Goal: Transaction & Acquisition: Purchase product/service

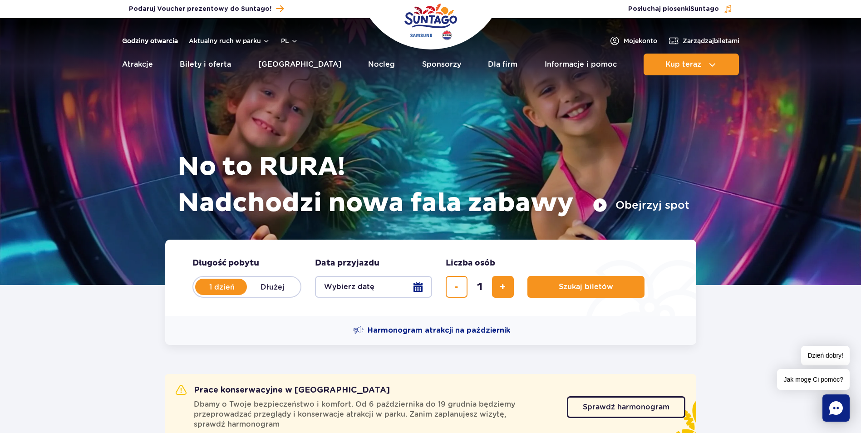
click at [149, 43] on link "Godziny otwarcia" at bounding box center [150, 40] width 56 height 9
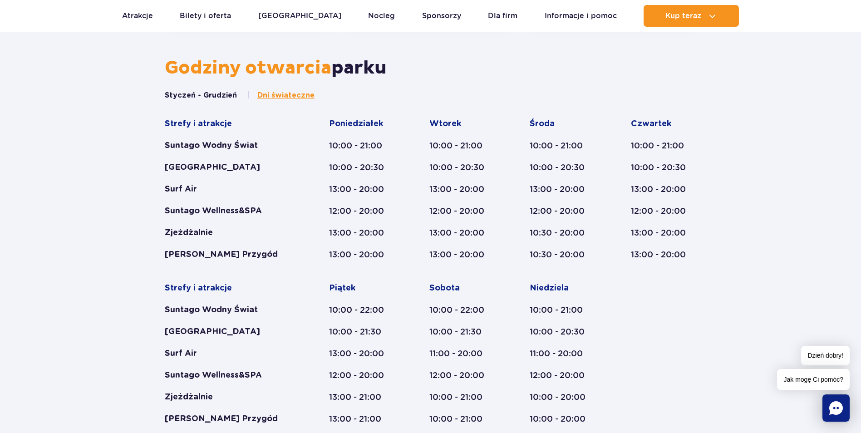
click at [271, 99] on span "Dni świąteczne" at bounding box center [285, 95] width 57 height 10
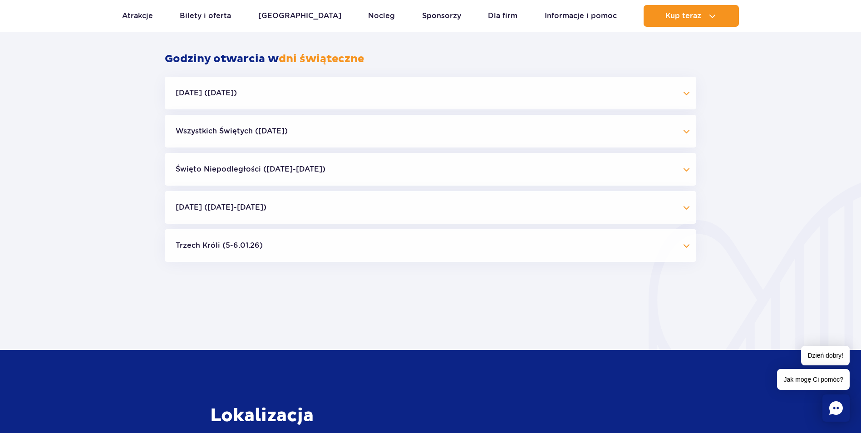
scroll to position [879, 0]
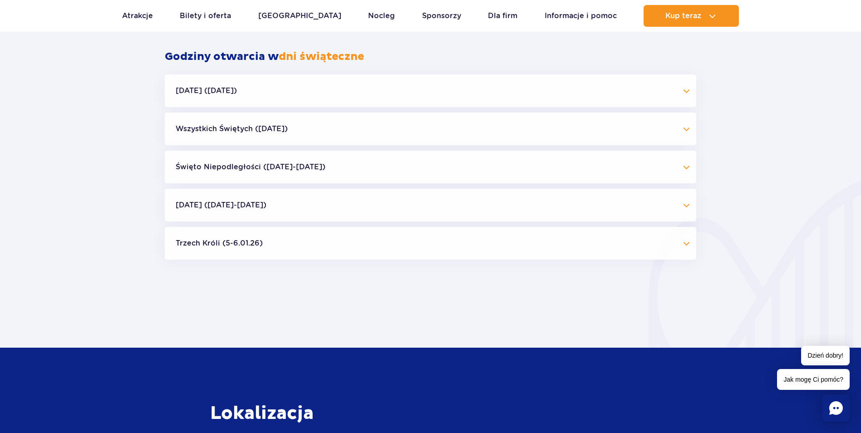
click at [686, 168] on button "Święto Niepodległości (09.11-11.11.25)" at bounding box center [430, 167] width 531 height 33
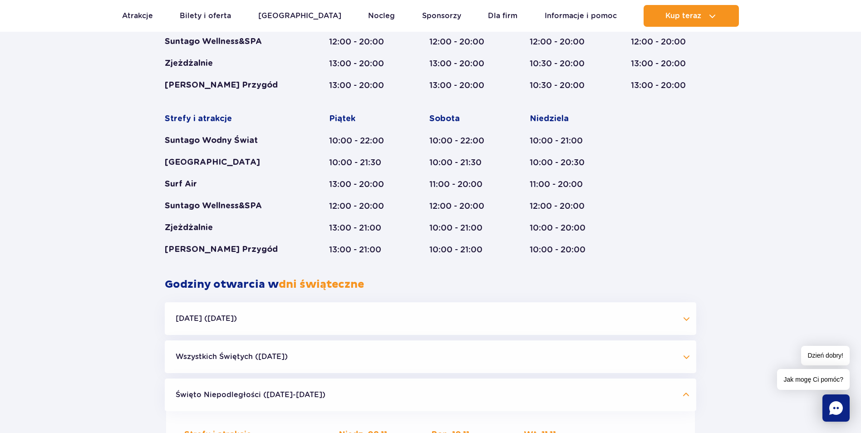
scroll to position [652, 0]
click at [213, 159] on div "[GEOGRAPHIC_DATA]" at bounding box center [229, 161] width 129 height 11
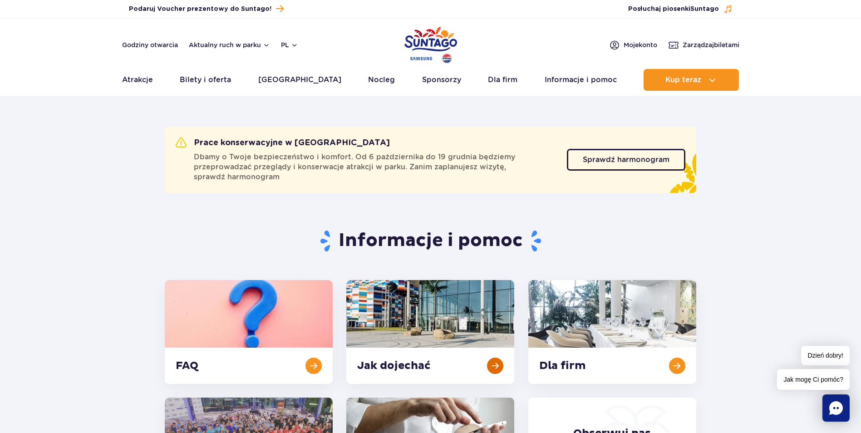
scroll to position [0, 0]
click at [607, 163] on span "Sprawdź harmonogram" at bounding box center [619, 160] width 87 height 7
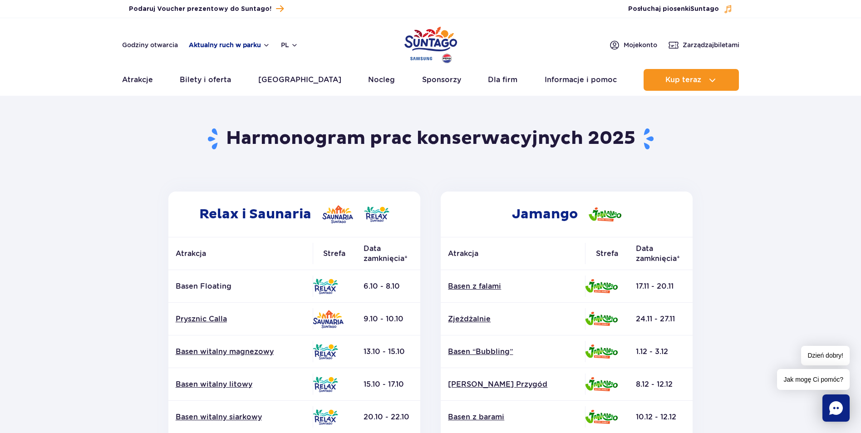
click at [255, 44] on button "Aktualny ruch w parku" at bounding box center [229, 44] width 81 height 7
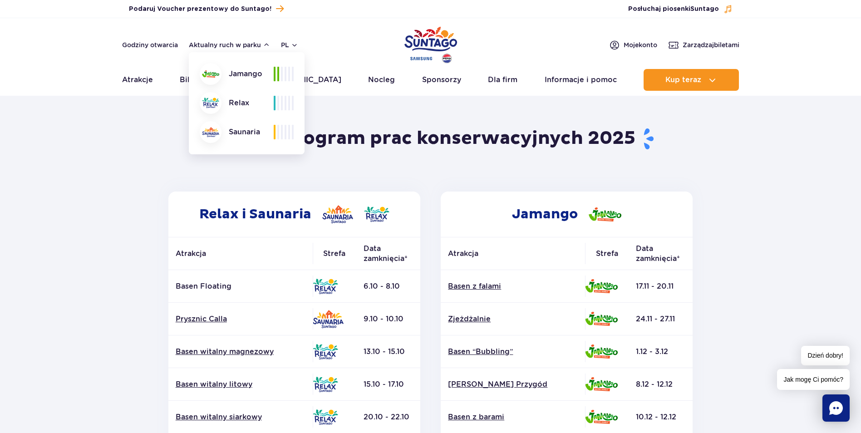
click at [275, 74] on span at bounding box center [275, 74] width 2 height 15
click at [101, 165] on section "Powrót do strony głównej Harmonogram prac konserwacyjnych 2025 Relax i Saunaria…" at bounding box center [430, 423] width 861 height 650
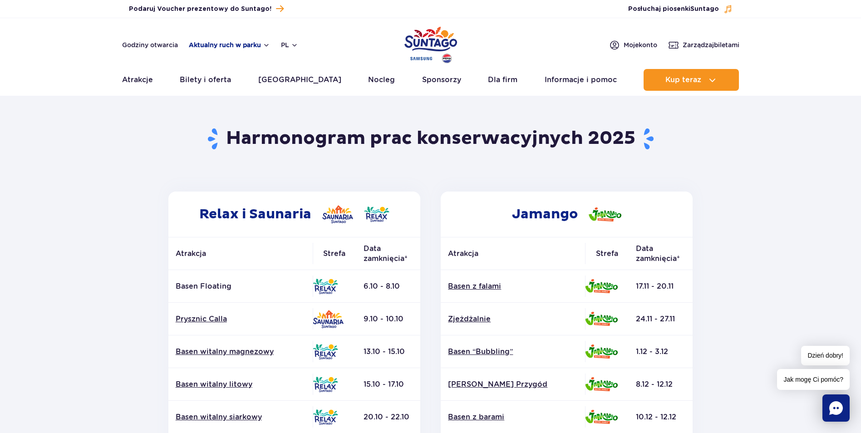
click at [240, 46] on button "Aktualny ruch w parku" at bounding box center [229, 44] width 81 height 7
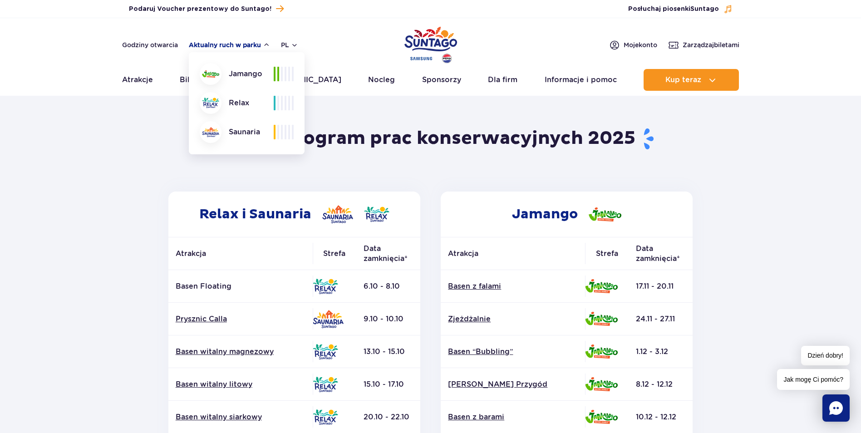
click at [263, 47] on button "Aktualny ruch w parku" at bounding box center [229, 44] width 81 height 7
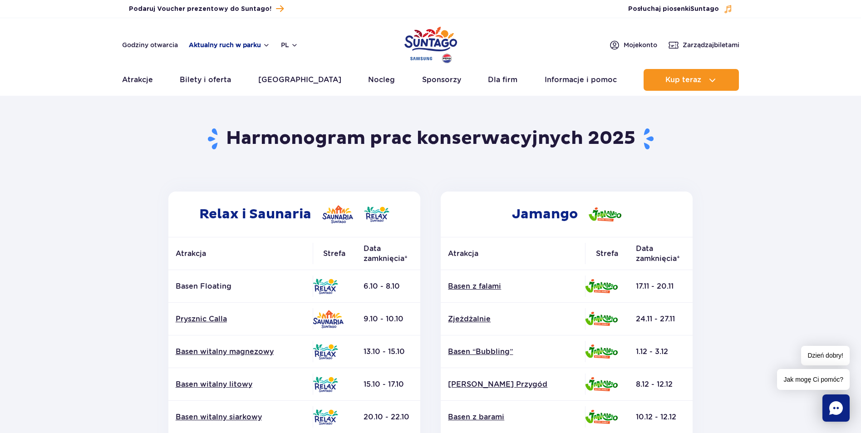
click at [221, 47] on button "Aktualny ruch w parku" at bounding box center [229, 44] width 81 height 7
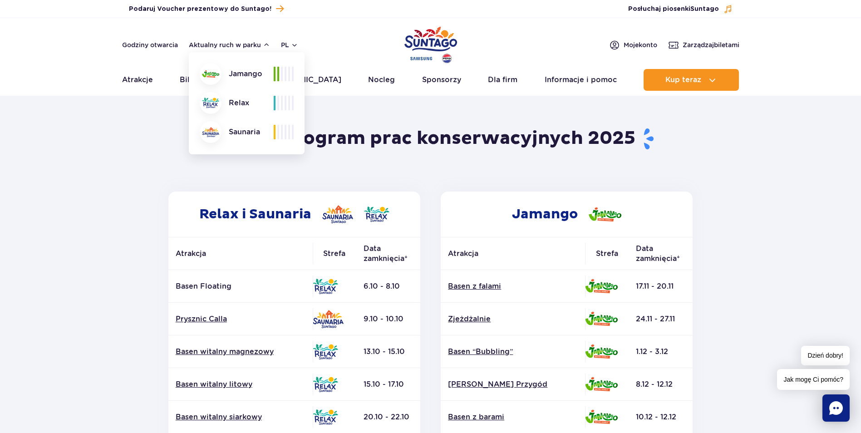
click at [218, 72] on img at bounding box center [210, 73] width 17 height 7
drag, startPoint x: 266, startPoint y: 79, endPoint x: 257, endPoint y: 76, distance: 9.0
click at [266, 78] on div "Jamango" at bounding box center [237, 74] width 74 height 22
click at [250, 73] on div "Jamango" at bounding box center [237, 74] width 74 height 22
click at [218, 76] on img at bounding box center [210, 73] width 17 height 7
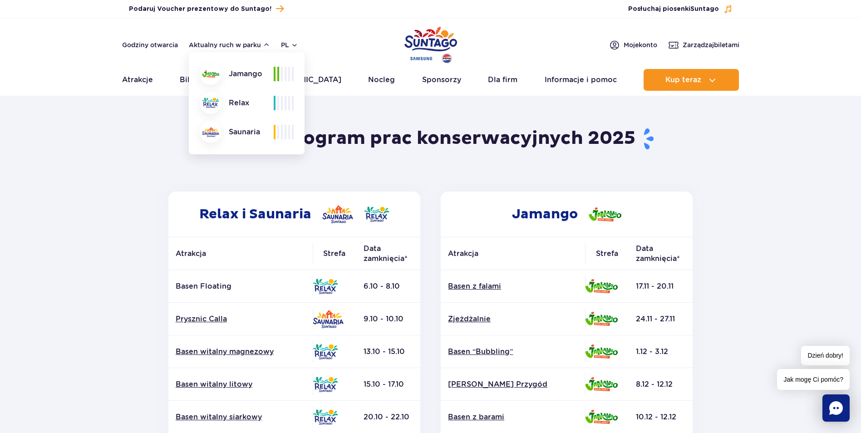
click at [204, 77] on img at bounding box center [210, 73] width 17 height 7
click at [211, 112] on div at bounding box center [211, 103] width 22 height 22
click at [139, 121] on section "Powrót do strony głównej Harmonogram prac konserwacyjnych 2025 Relax i Saunaria…" at bounding box center [430, 423] width 861 height 650
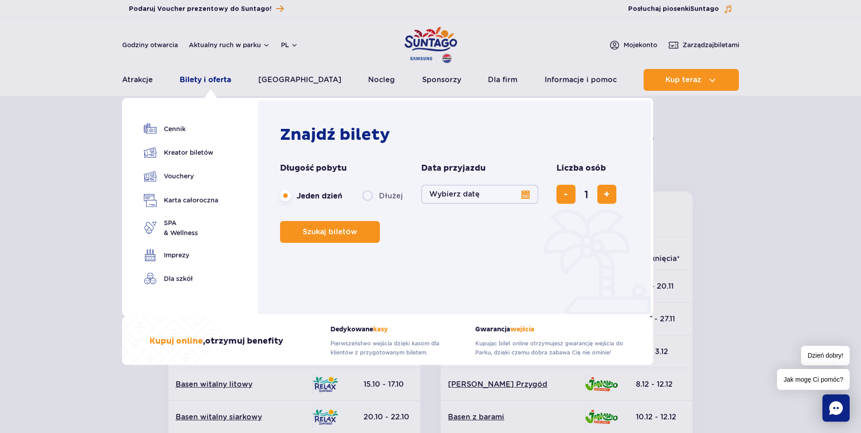
click at [209, 80] on link "Bilety i oferta" at bounding box center [205, 80] width 51 height 22
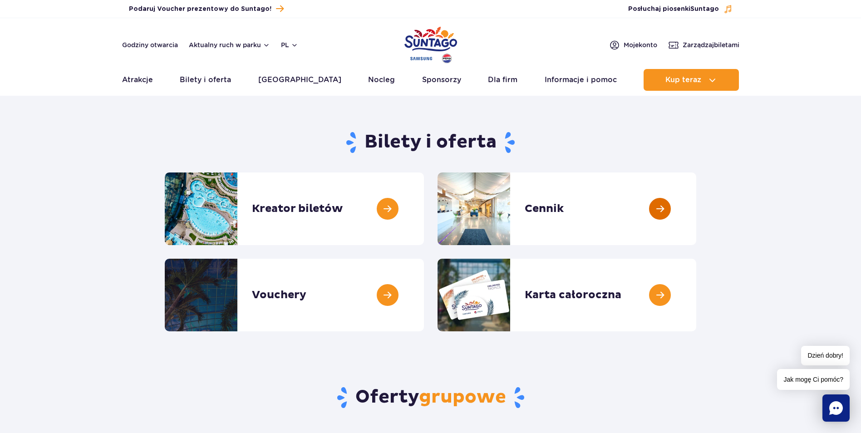
click at [696, 209] on link at bounding box center [696, 208] width 0 height 73
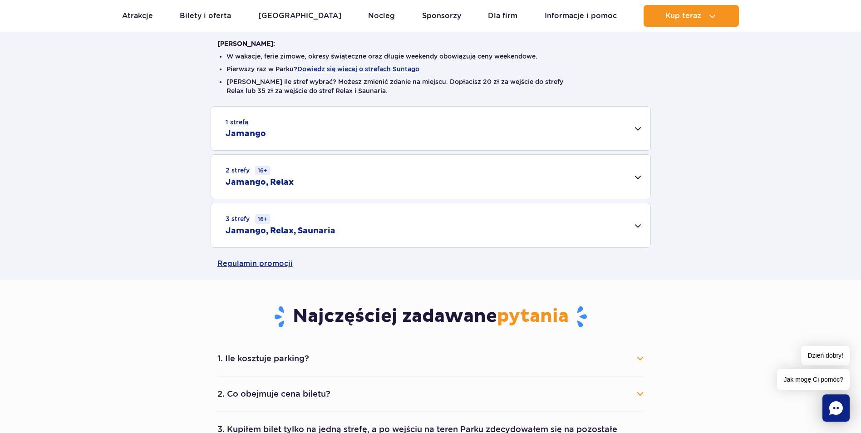
scroll to position [272, 0]
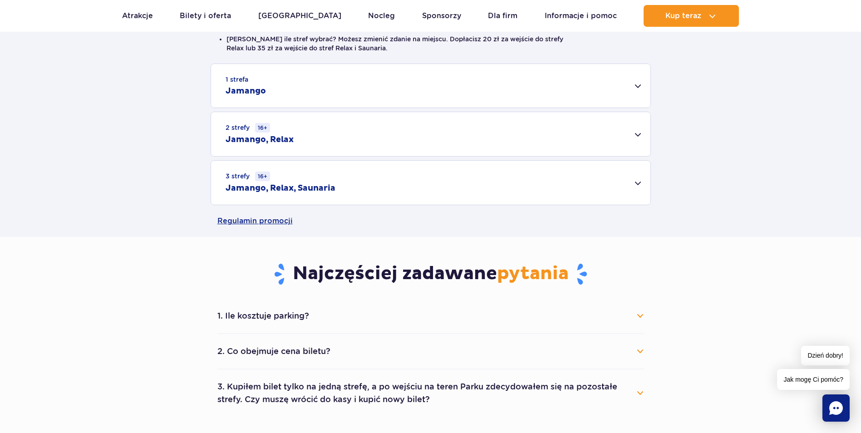
click at [639, 84] on div "1 strefa Jamango" at bounding box center [430, 86] width 439 height 44
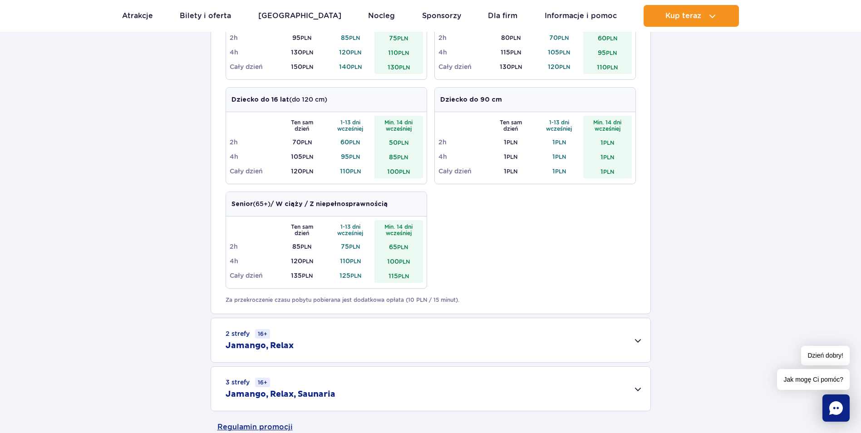
scroll to position [454, 0]
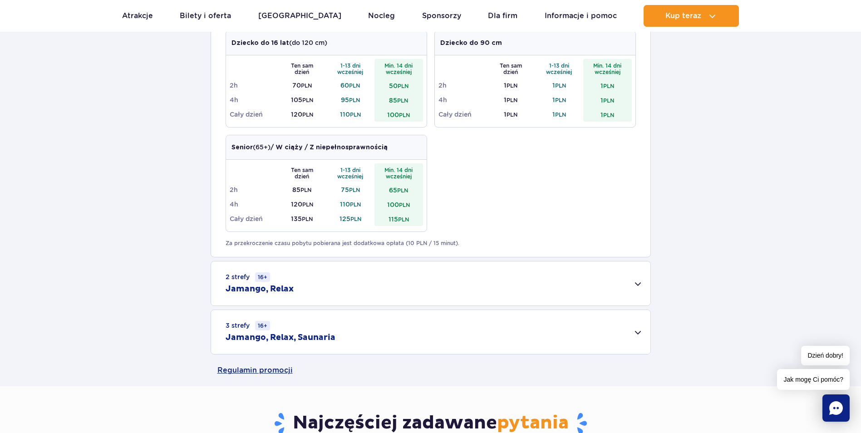
click at [634, 284] on div "2 strefy 16+ Jamango, Relax" at bounding box center [430, 283] width 439 height 44
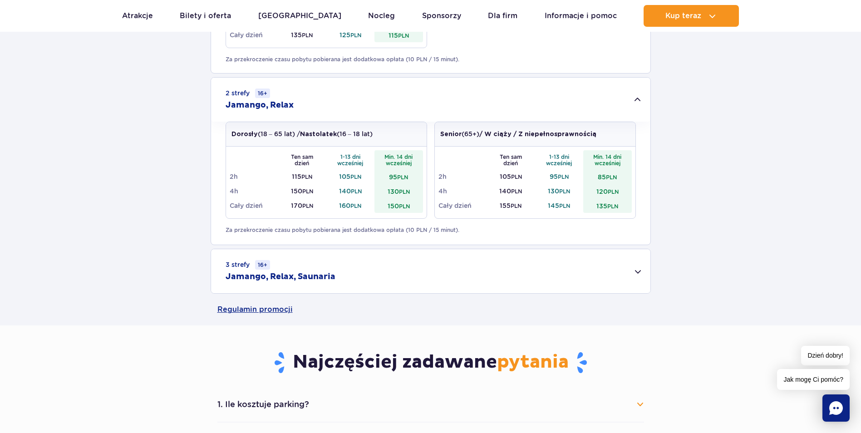
scroll to position [681, 0]
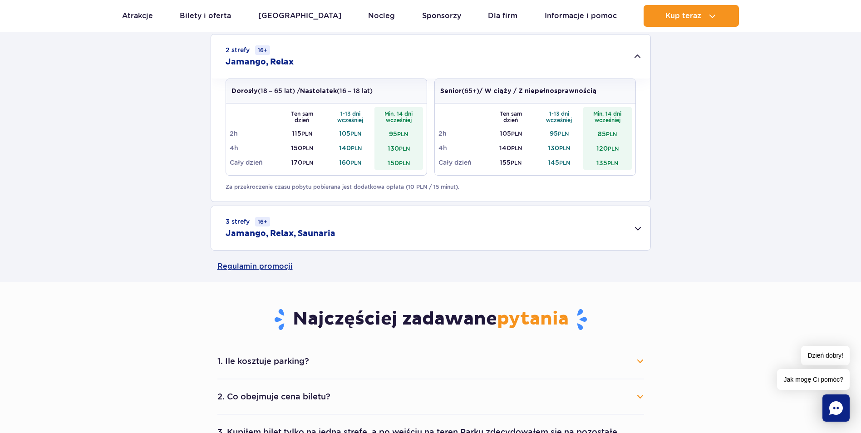
click at [639, 228] on div "3 strefy 16+ Jamango, Relax, Saunaria" at bounding box center [430, 228] width 439 height 44
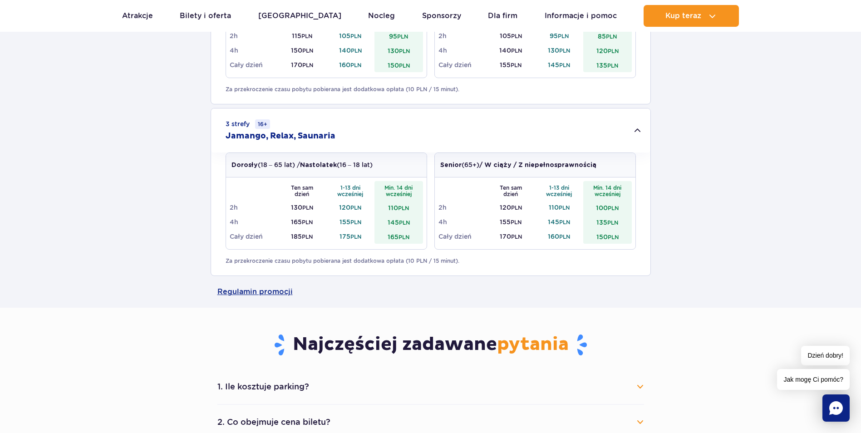
scroll to position [908, 0]
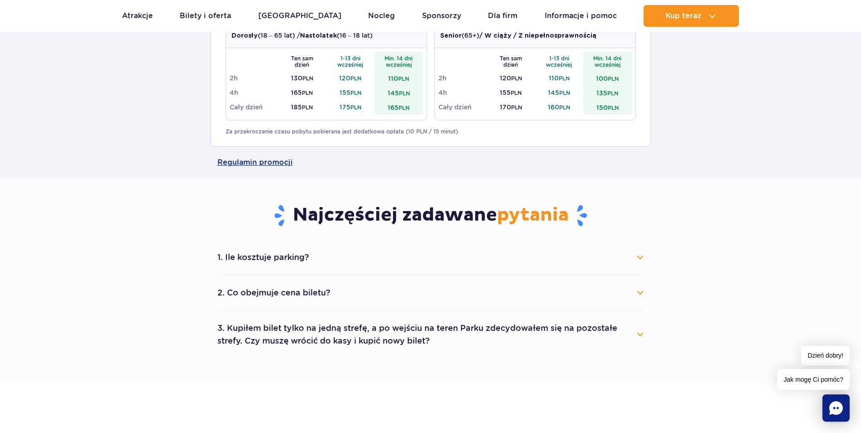
click at [641, 292] on button "2. Co obejmuje cena biletu?" at bounding box center [430, 293] width 427 height 20
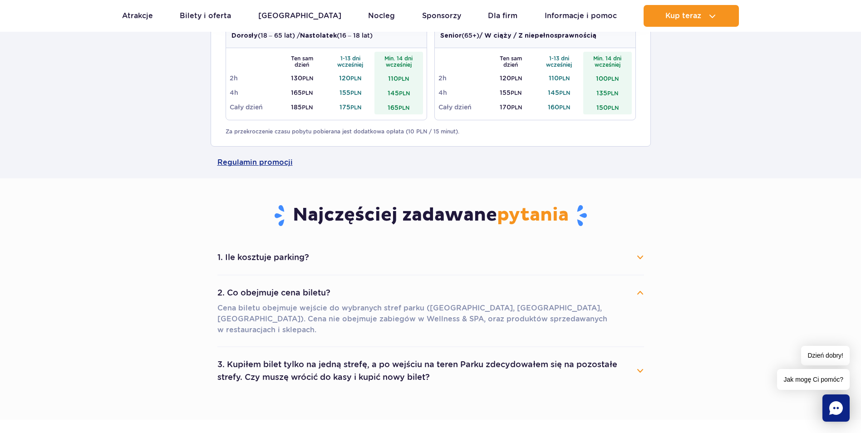
click at [641, 292] on button "2. Co obejmuje cena biletu?" at bounding box center [430, 293] width 427 height 20
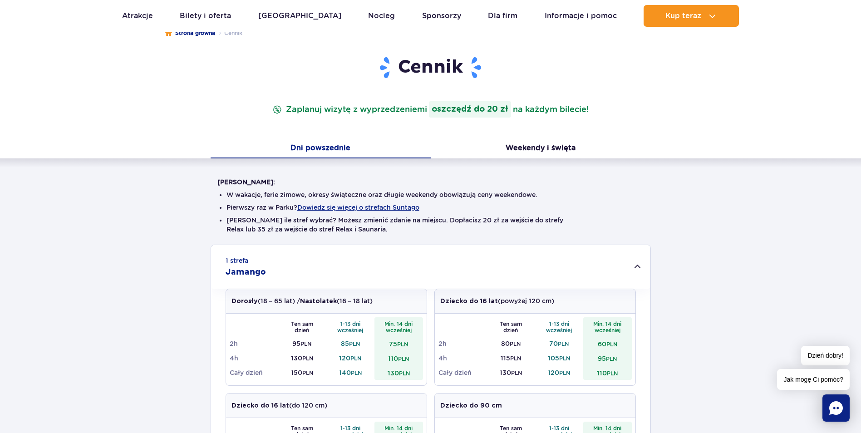
scroll to position [91, 0]
click at [550, 148] on button "Weekendy i święta" at bounding box center [541, 149] width 220 height 19
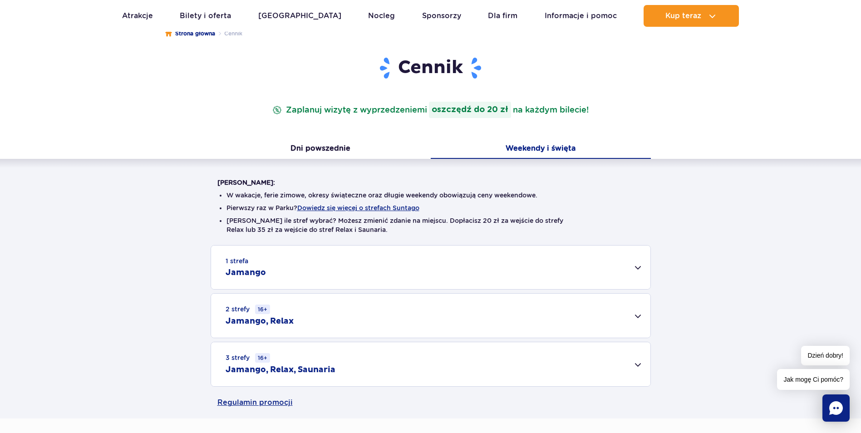
click at [633, 269] on div "1 strefa Jamango" at bounding box center [430, 268] width 439 height 44
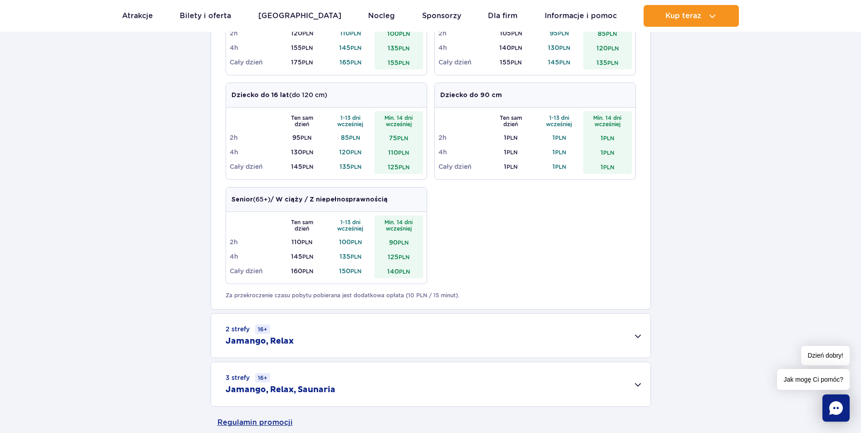
scroll to position [408, 0]
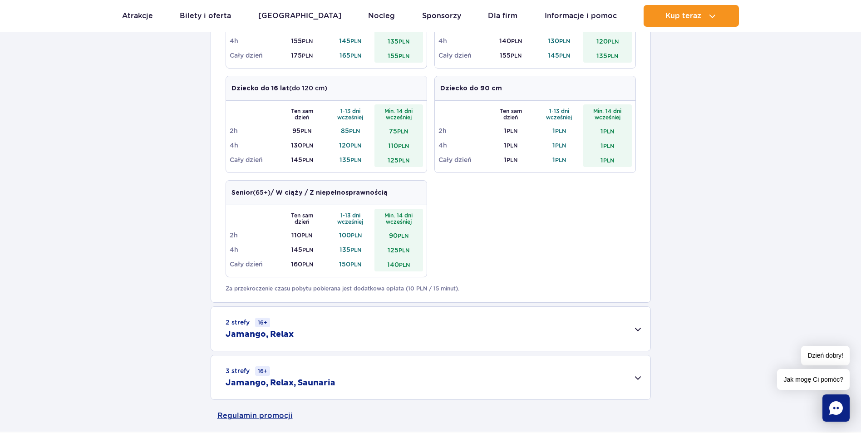
click at [636, 333] on div "2 strefy 16+ Jamango, Relax" at bounding box center [430, 329] width 439 height 44
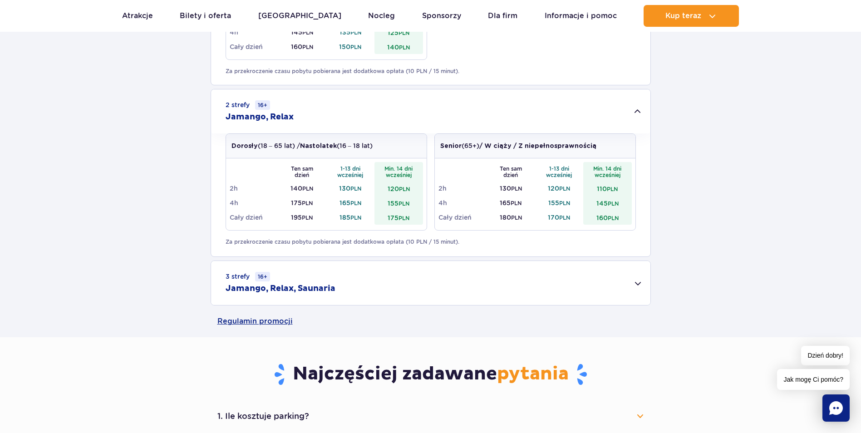
scroll to position [635, 0]
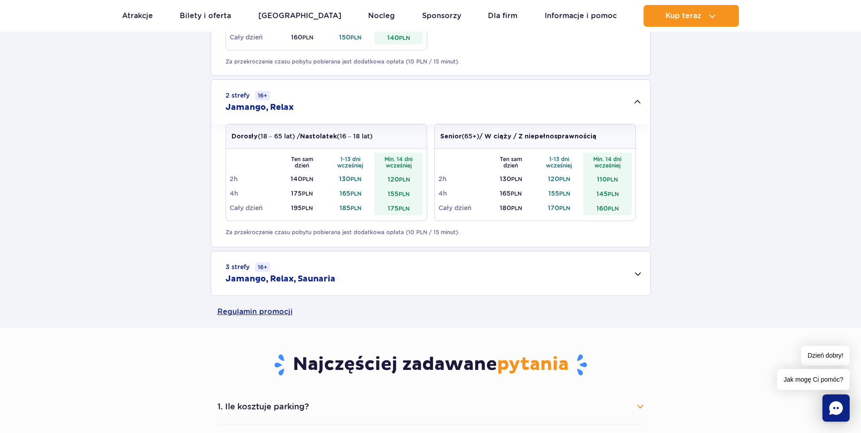
click at [632, 264] on div "3 strefy 16+ Jamango, Relax, Saunaria" at bounding box center [430, 273] width 439 height 44
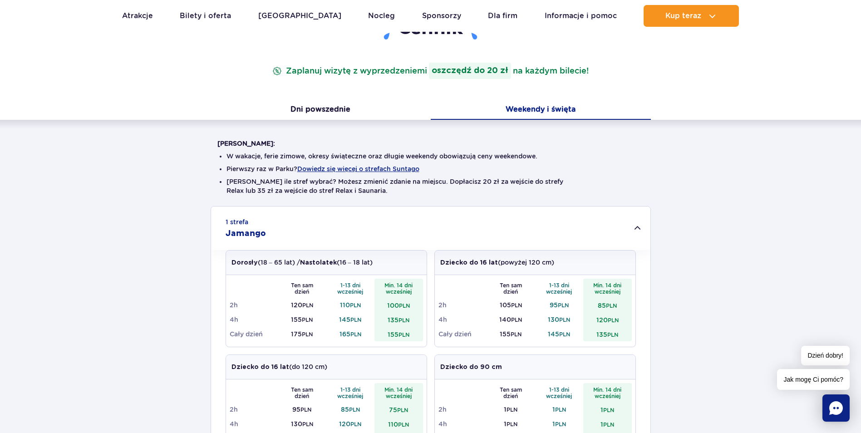
scroll to position [0, 0]
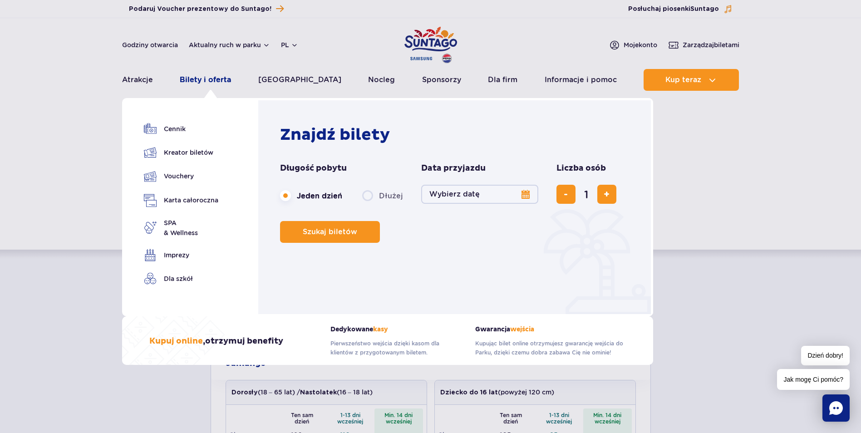
click at [212, 78] on link "Bilety i oferta" at bounding box center [205, 80] width 51 height 22
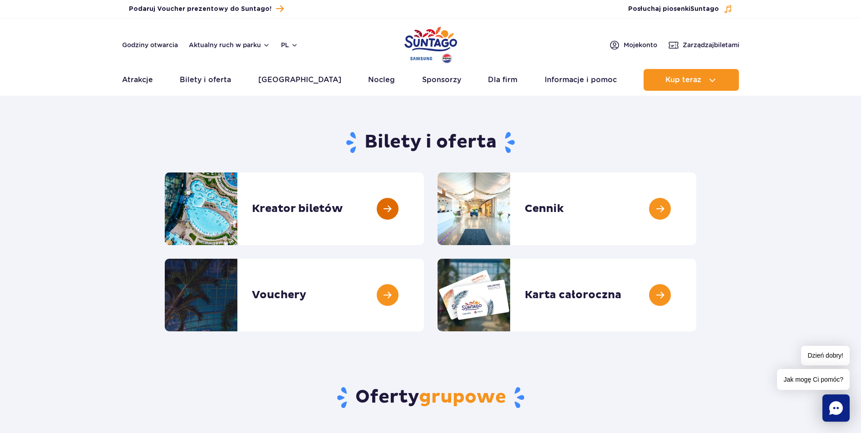
click at [424, 201] on link at bounding box center [424, 208] width 0 height 73
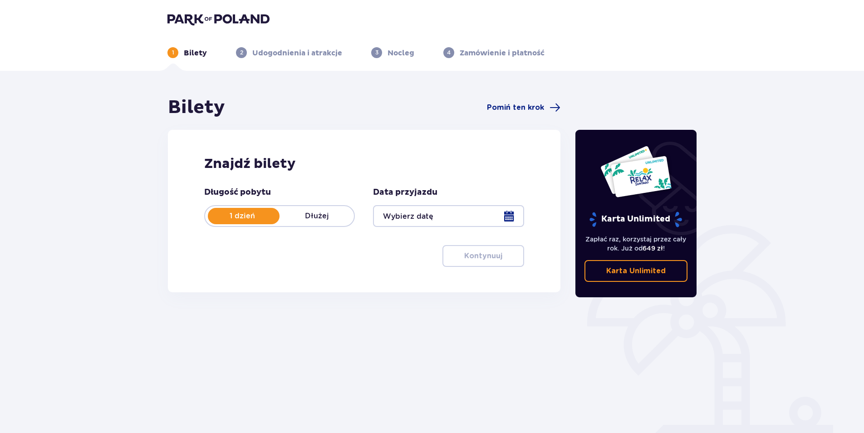
click at [512, 212] on div at bounding box center [448, 216] width 151 height 22
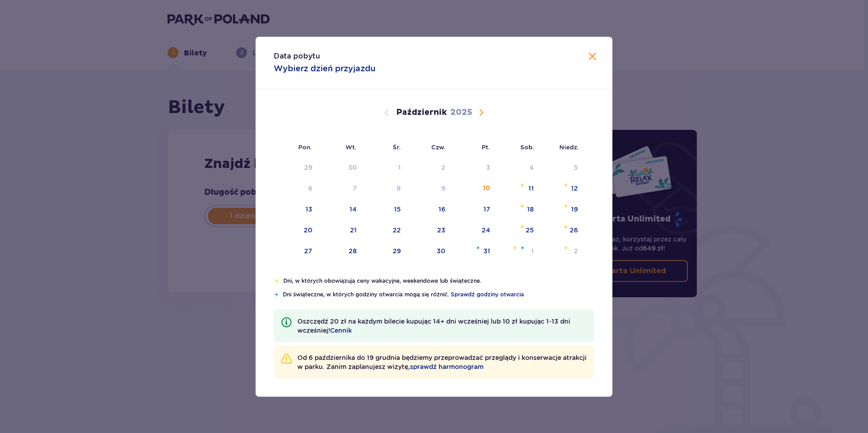
click at [481, 111] on span "Następny miesiąc" at bounding box center [481, 112] width 11 height 11
click at [285, 322] on span at bounding box center [286, 322] width 11 height 11
click at [523, 191] on div "8" at bounding box center [517, 189] width 44 height 20
type input "[DATE]"
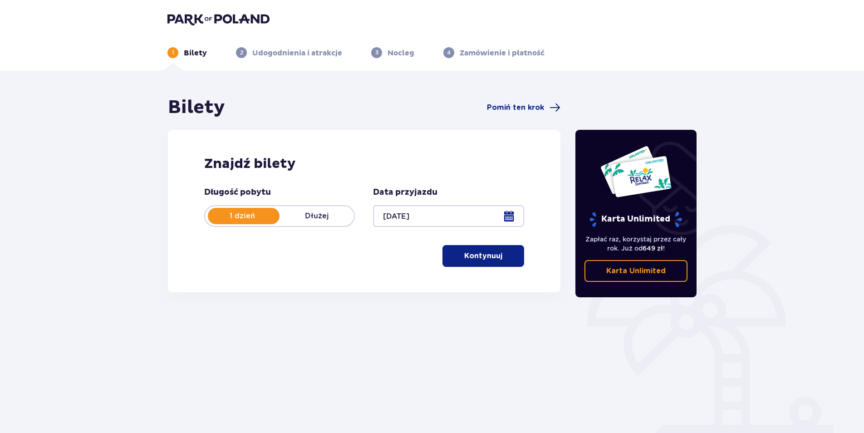
click at [504, 257] on span "button" at bounding box center [504, 256] width 11 height 11
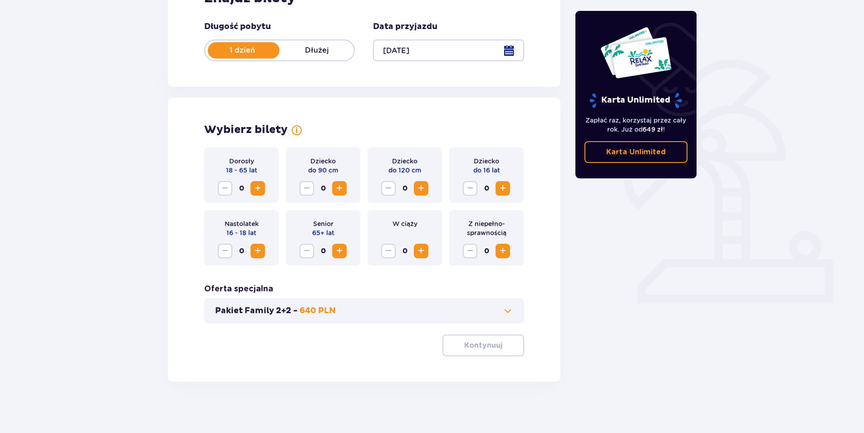
scroll to position [169, 0]
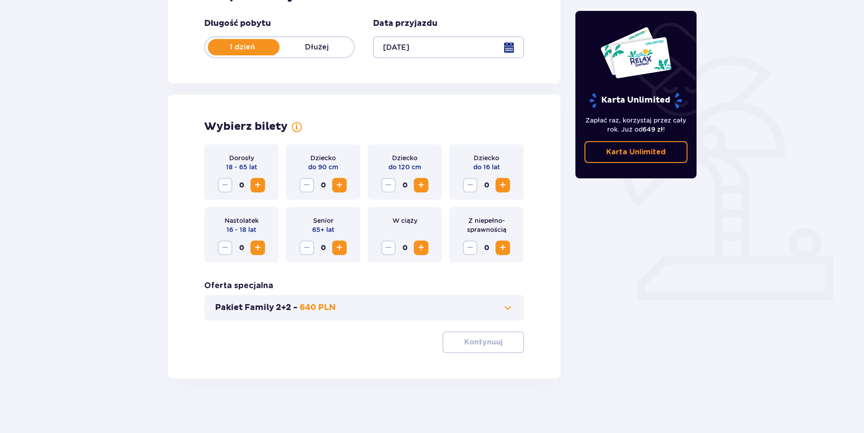
click at [260, 186] on span "Zwiększ" at bounding box center [257, 185] width 11 height 11
click at [255, 244] on span "Zwiększ" at bounding box center [257, 247] width 11 height 11
click at [504, 183] on span "Zwiększ" at bounding box center [502, 185] width 11 height 11
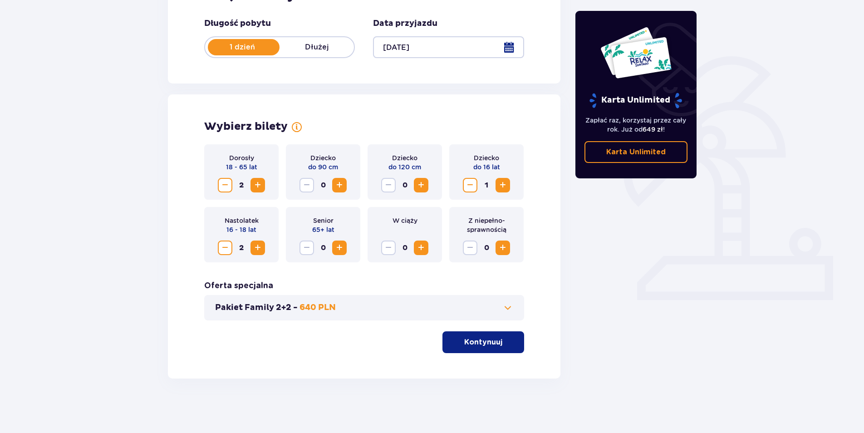
click at [504, 183] on span "Zwiększ" at bounding box center [502, 185] width 11 height 11
click at [221, 247] on span "Zmniejsz" at bounding box center [225, 247] width 11 height 11
click at [505, 246] on span "Zwiększ" at bounding box center [502, 247] width 11 height 11
click at [486, 343] on p "Kontynuuj" at bounding box center [483, 342] width 38 height 10
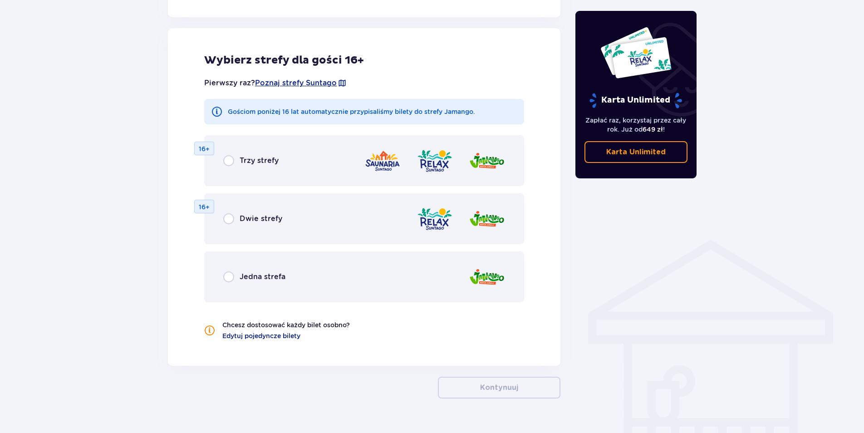
scroll to position [504, 0]
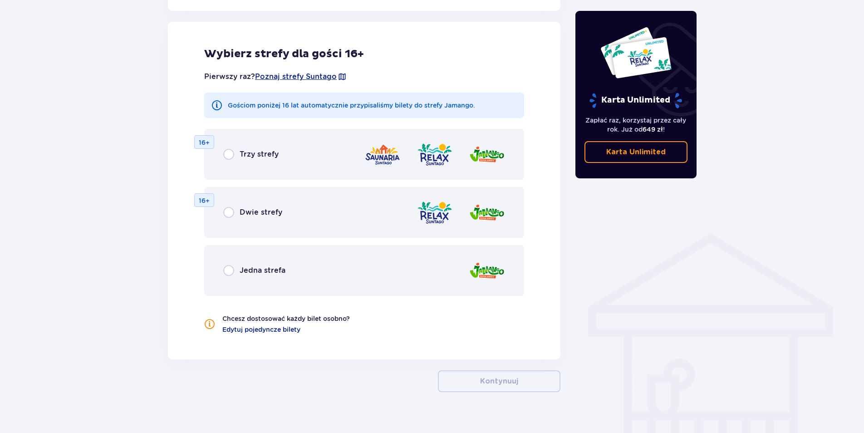
click at [231, 156] on input "radio" at bounding box center [228, 154] width 11 height 11
radio input "true"
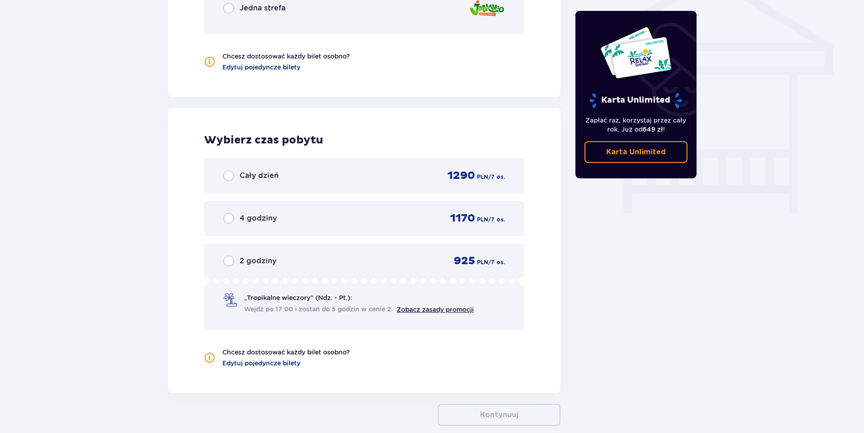
click at [230, 213] on div "Cały dzień 1290 PLN / 7 os. 4 godziny 1170 PLN / 7 os. 2 godziny 925 PLN / 7 os…" at bounding box center [364, 244] width 320 height 172
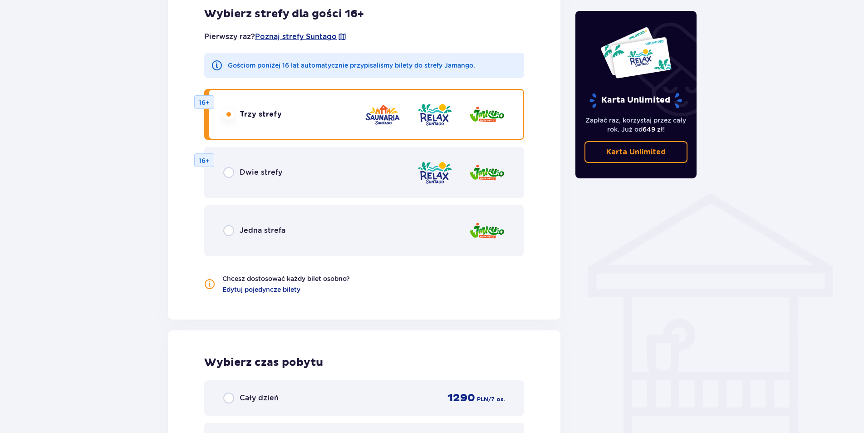
scroll to position [496, 0]
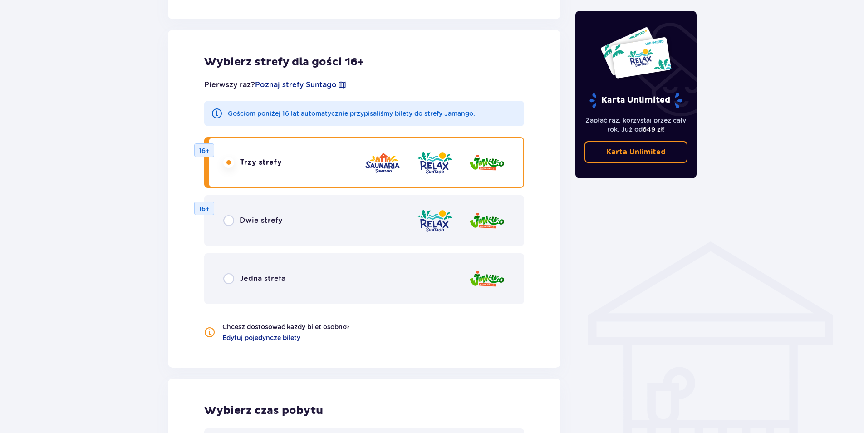
click at [233, 222] on input "radio" at bounding box center [228, 220] width 11 height 11
radio input "true"
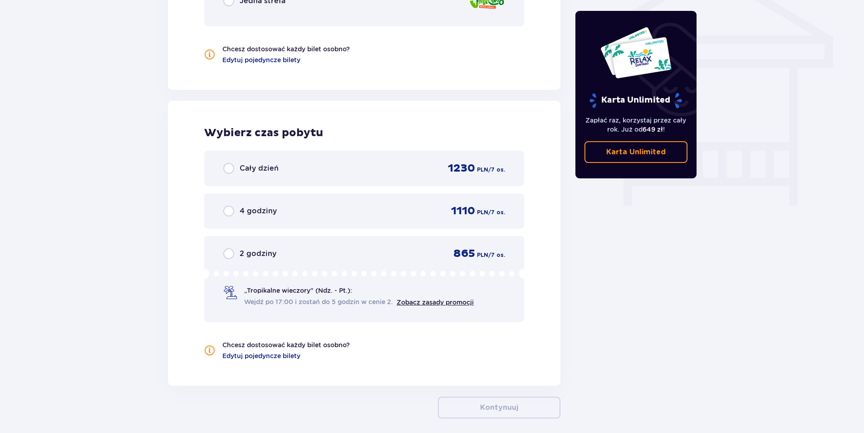
scroll to position [813, 0]
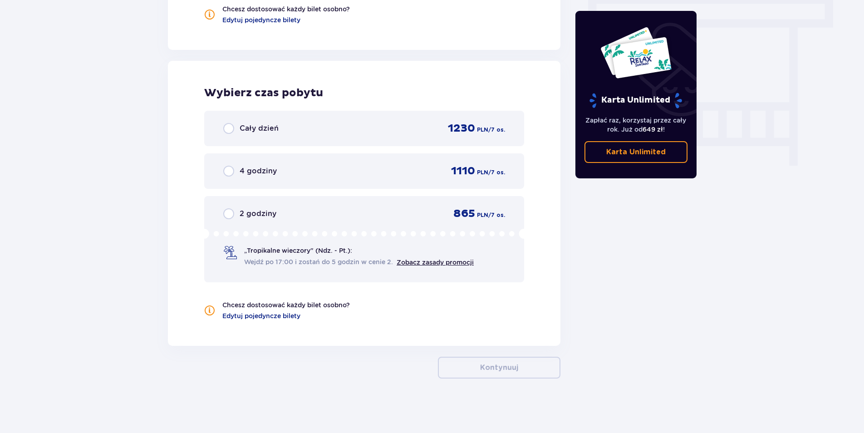
click at [227, 170] on input "radio" at bounding box center [228, 171] width 11 height 11
radio input "true"
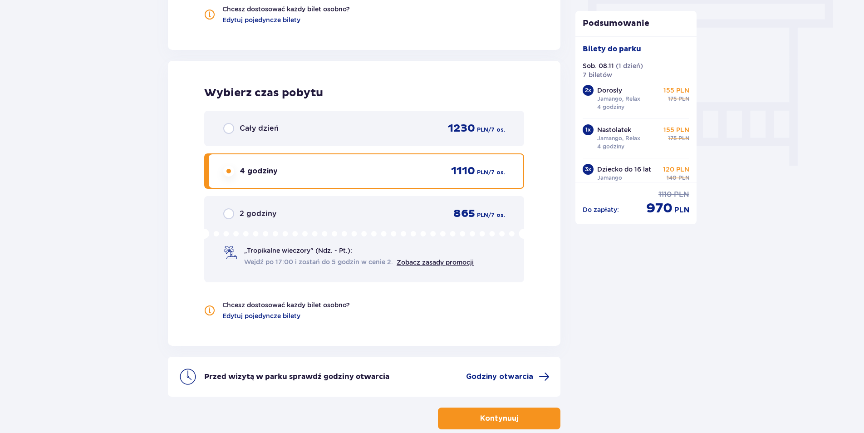
scroll to position [859, 0]
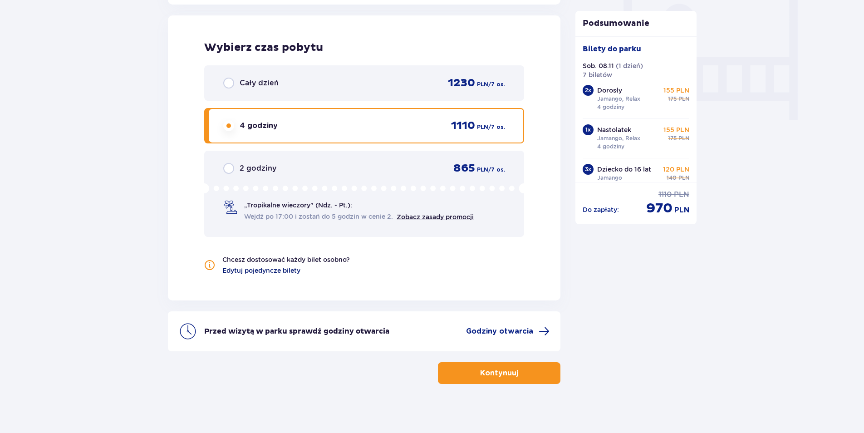
click at [295, 272] on span "Edytuj pojedyncze bilety" at bounding box center [261, 270] width 78 height 9
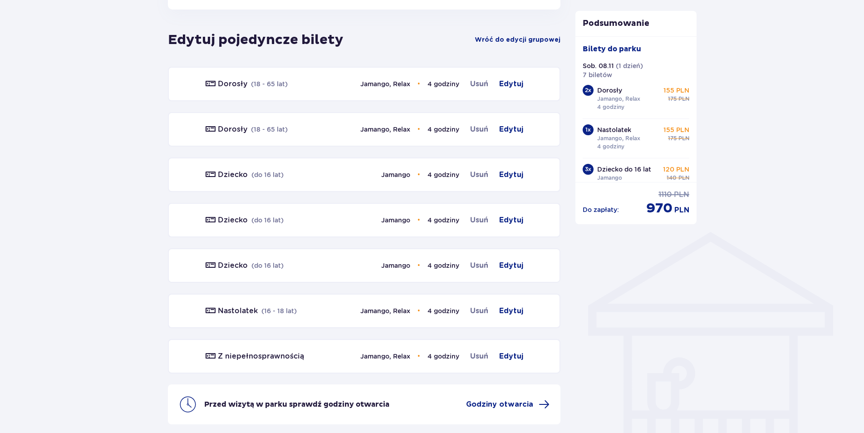
scroll to position [504, 0]
click at [507, 87] on span "Edytuj" at bounding box center [511, 85] width 24 height 11
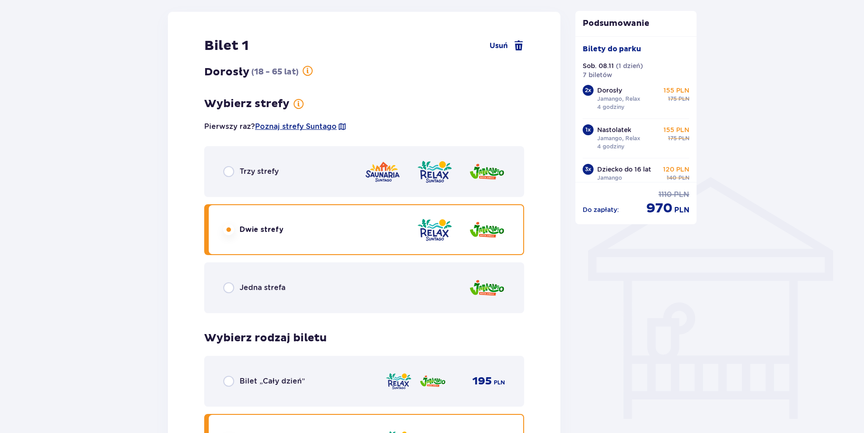
scroll to position [561, 0]
click at [229, 169] on input "radio" at bounding box center [228, 170] width 11 height 11
radio input "true"
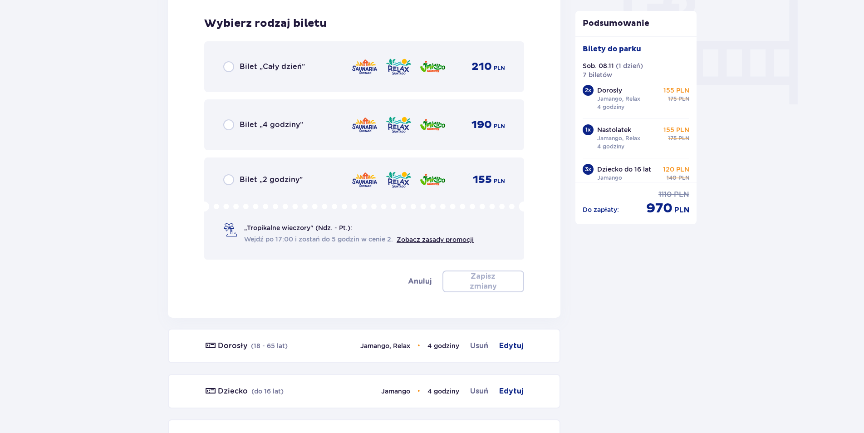
scroll to position [880, 0]
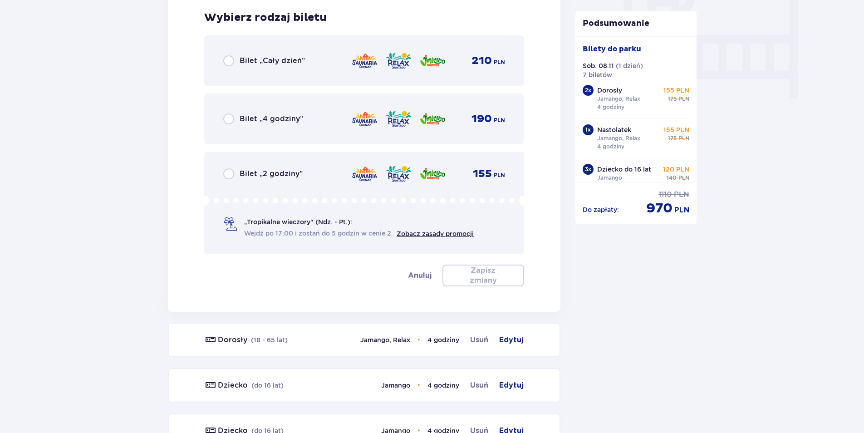
click at [228, 116] on input "radio" at bounding box center [228, 118] width 11 height 11
radio input "true"
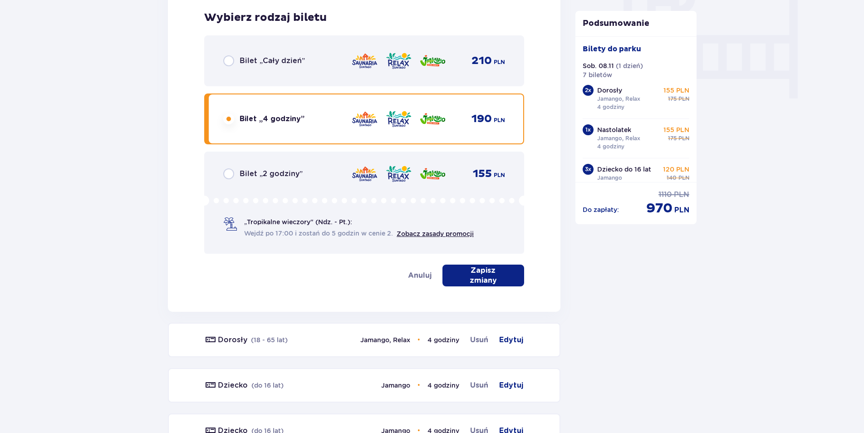
click at [483, 275] on p "Zapisz zmiany" at bounding box center [483, 276] width 53 height 20
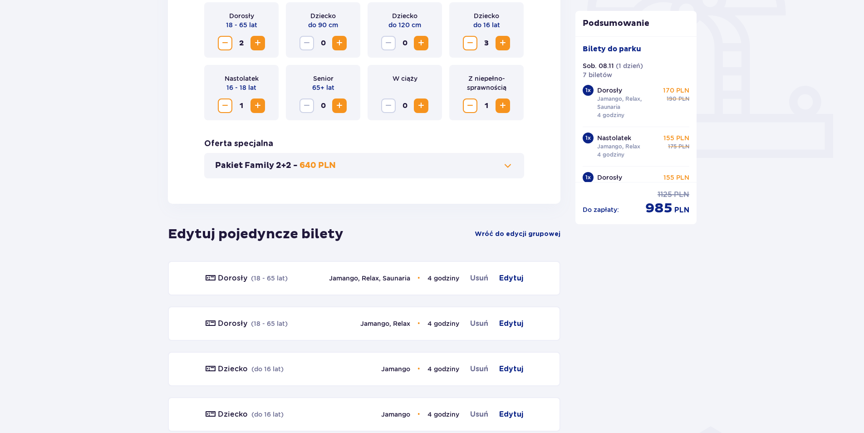
scroll to position [289, 0]
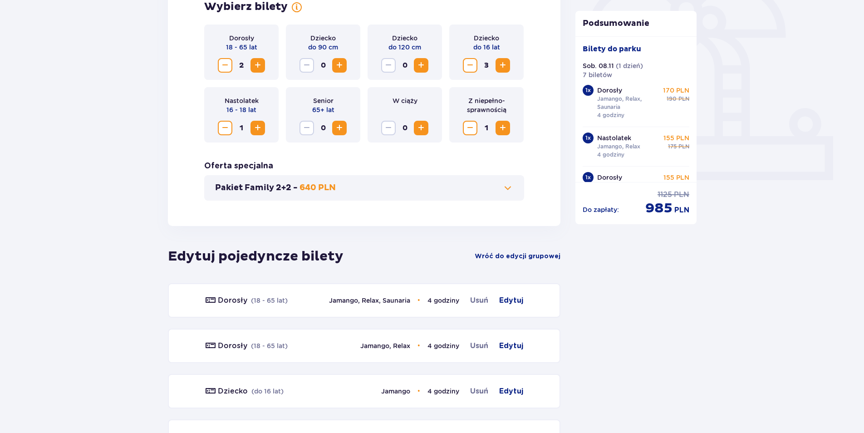
click at [513, 187] on span at bounding box center [507, 187] width 11 height 11
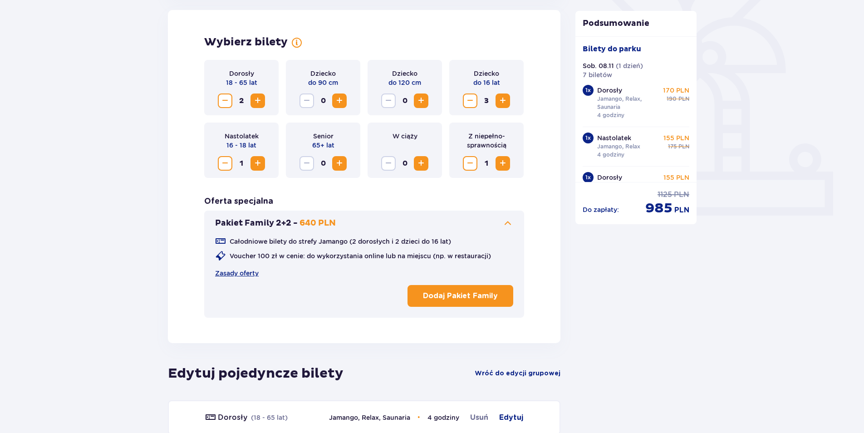
scroll to position [252, 0]
click at [244, 274] on link "Zasady oferty" at bounding box center [237, 274] width 44 height 9
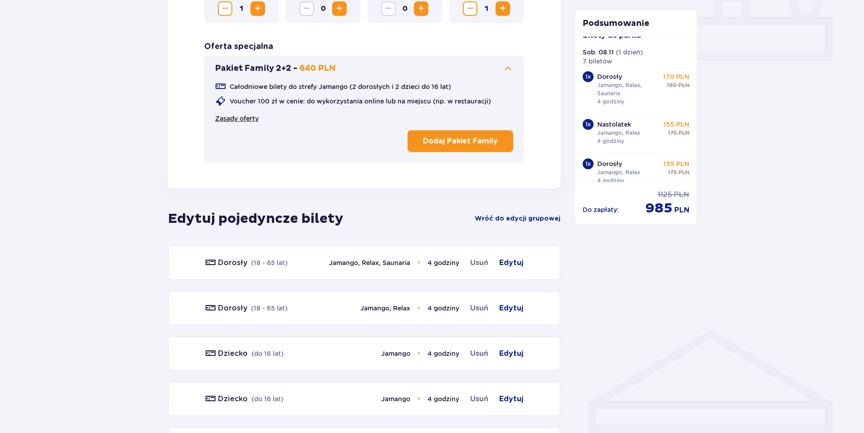
scroll to position [388, 0]
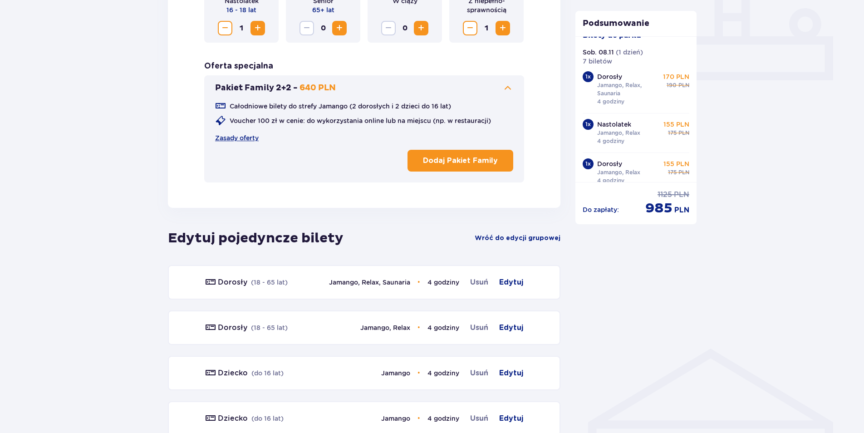
click at [454, 163] on p "Dodaj Pakiet Family" at bounding box center [460, 161] width 75 height 10
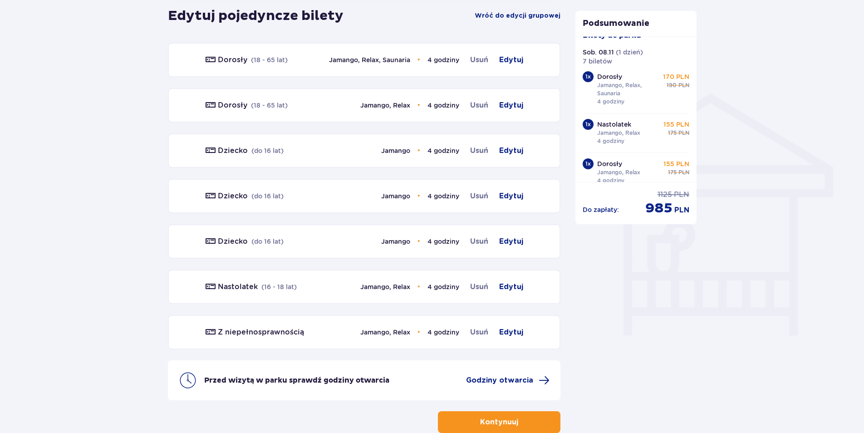
scroll to position [698, 0]
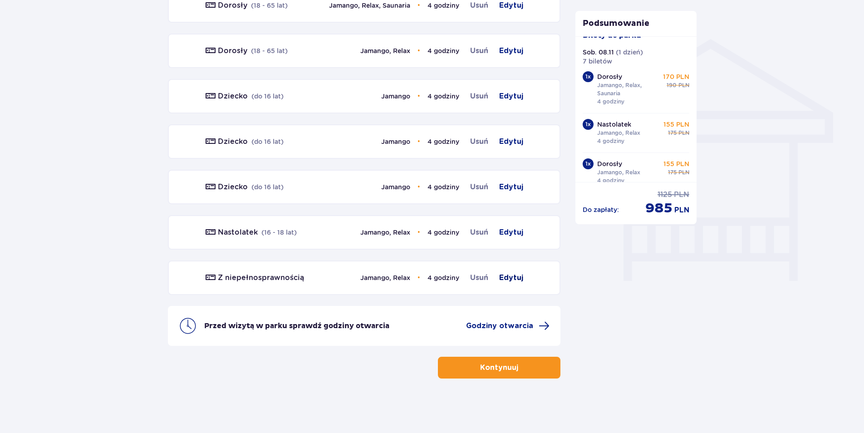
click at [506, 275] on span "Edytuj" at bounding box center [511, 277] width 24 height 11
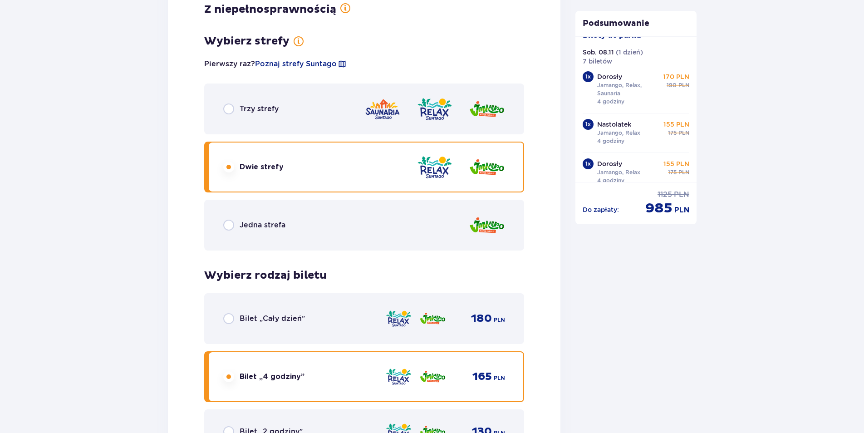
scroll to position [1175, 0]
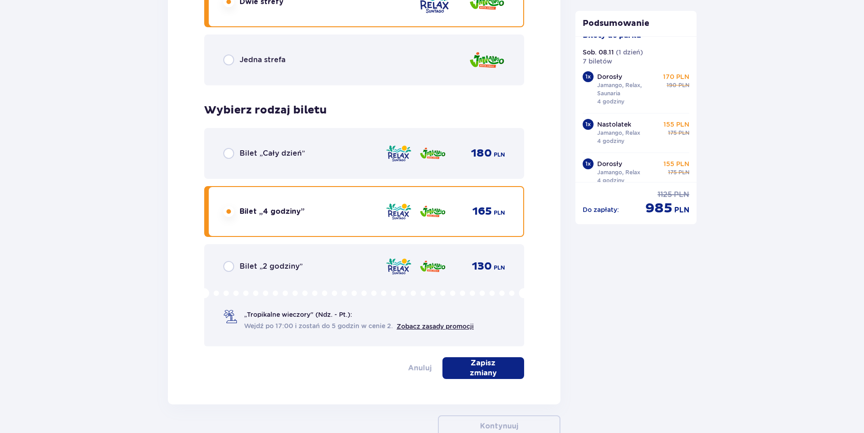
click at [425, 363] on span "Anuluj" at bounding box center [420, 368] width 24 height 11
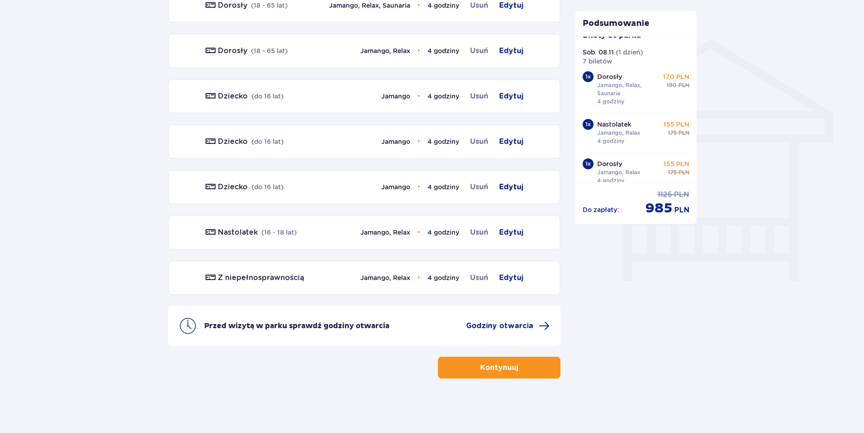
click at [504, 183] on span "Edytuj" at bounding box center [511, 187] width 24 height 11
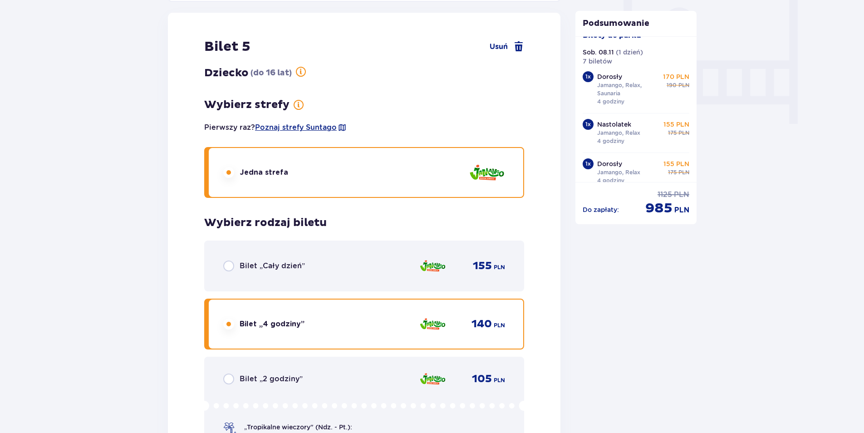
scroll to position [857, 0]
